Goal: Transaction & Acquisition: Purchase product/service

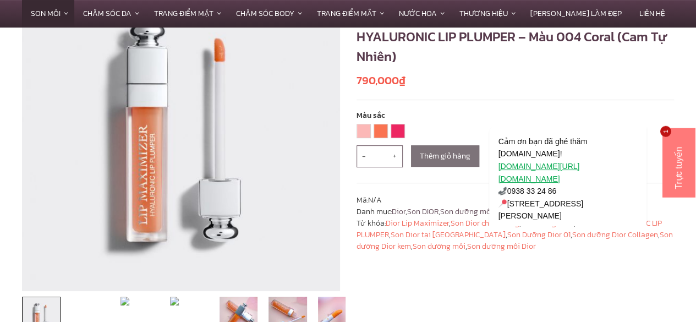
scroll to position [165, 0]
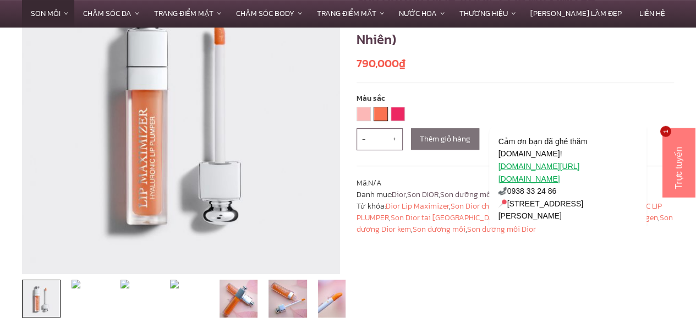
drag, startPoint x: 380, startPoint y: 115, endPoint x: 375, endPoint y: 123, distance: 8.9
click at [380, 115] on link "004 CORAL" at bounding box center [380, 113] width 13 height 13
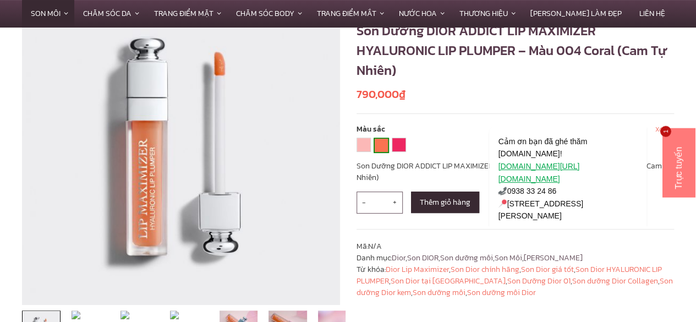
scroll to position [110, 0]
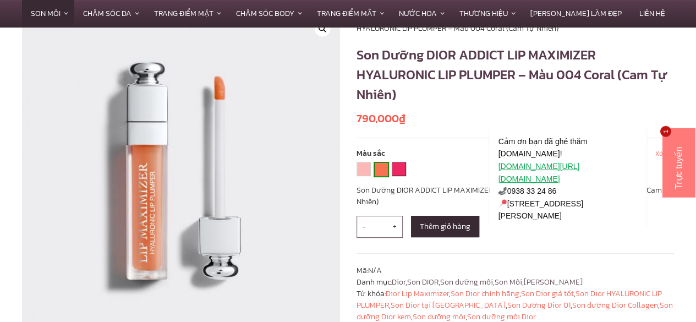
click at [396, 165] on link "007 RASPBERRY" at bounding box center [398, 168] width 13 height 13
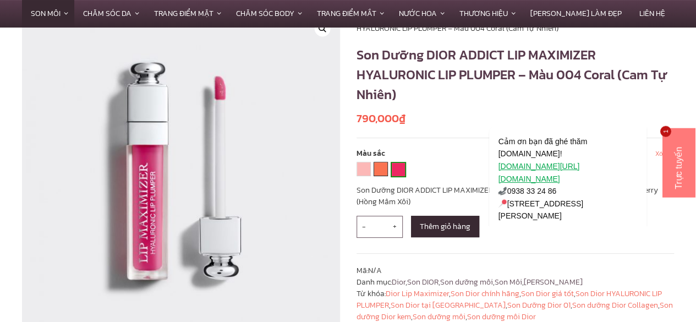
click at [374, 170] on link "004 CORAL" at bounding box center [380, 168] width 13 height 13
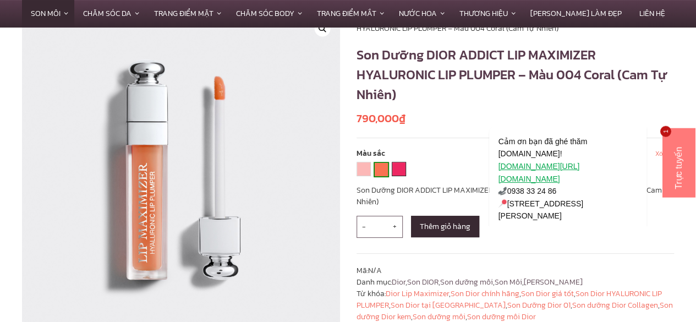
click at [393, 168] on link "007 RASPBERRY" at bounding box center [398, 168] width 13 height 13
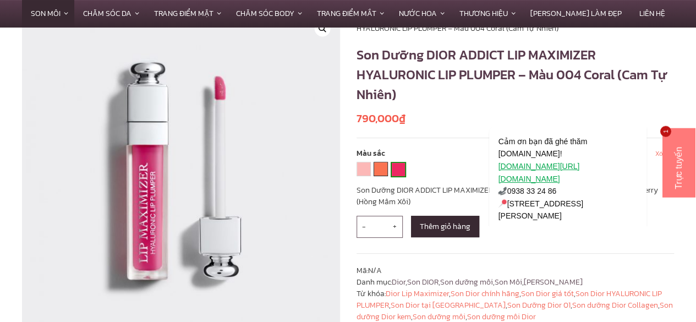
click at [381, 167] on link "004 CORAL" at bounding box center [380, 168] width 13 height 13
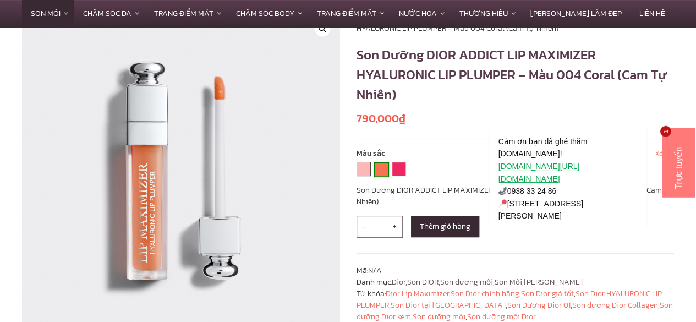
click at [364, 166] on link "001 PINK" at bounding box center [363, 168] width 13 height 13
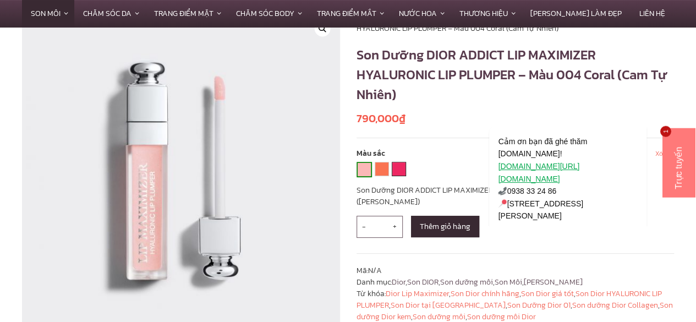
click at [395, 166] on link "007 RASPBERRY" at bounding box center [398, 168] width 13 height 13
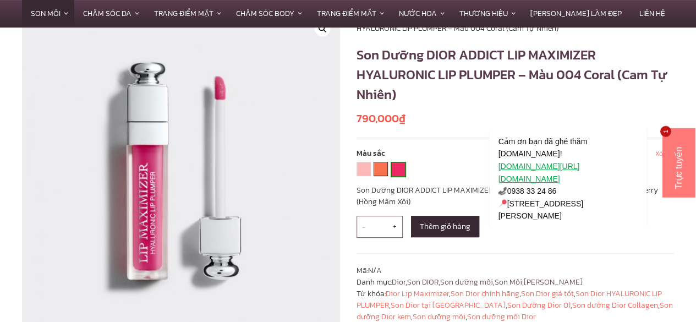
click at [380, 168] on link "004 CORAL" at bounding box center [380, 168] width 13 height 13
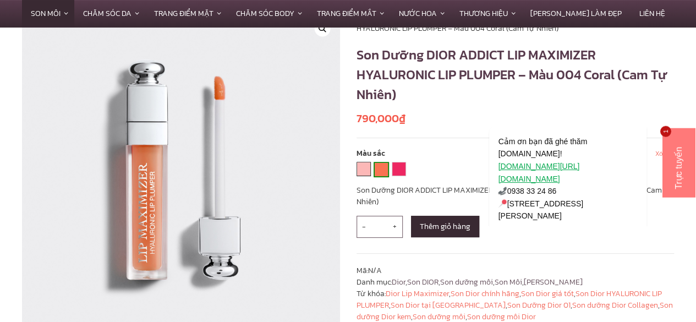
click at [365, 171] on link "001 PINK" at bounding box center [363, 168] width 13 height 13
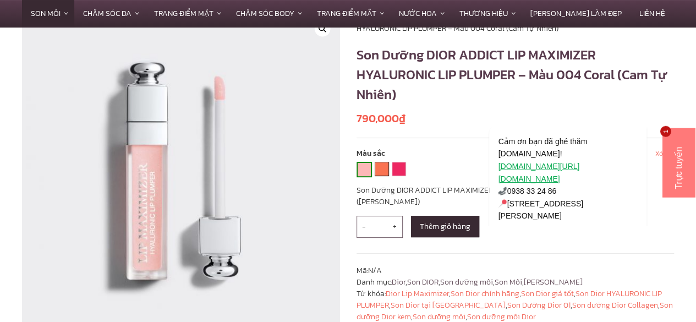
click at [380, 172] on link "004 CORAL" at bounding box center [381, 168] width 13 height 13
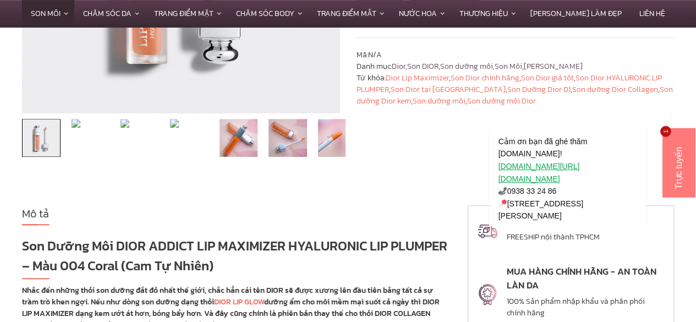
scroll to position [330, 0]
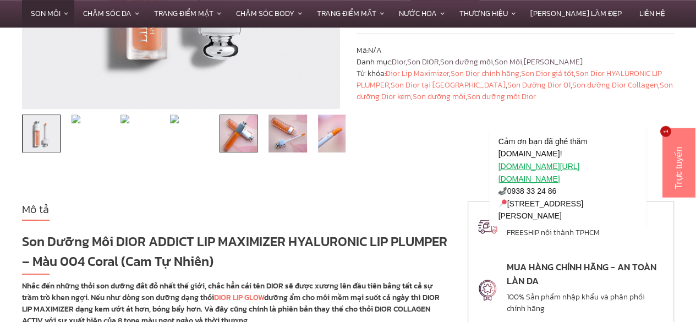
click at [254, 146] on img at bounding box center [239, 133] width 39 height 39
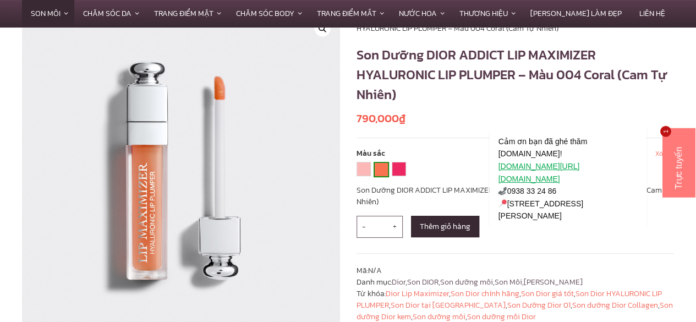
scroll to position [0, 0]
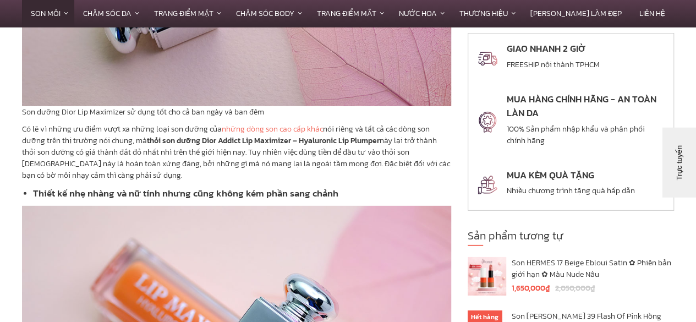
scroll to position [3687, 0]
